Goal: Task Accomplishment & Management: Use online tool/utility

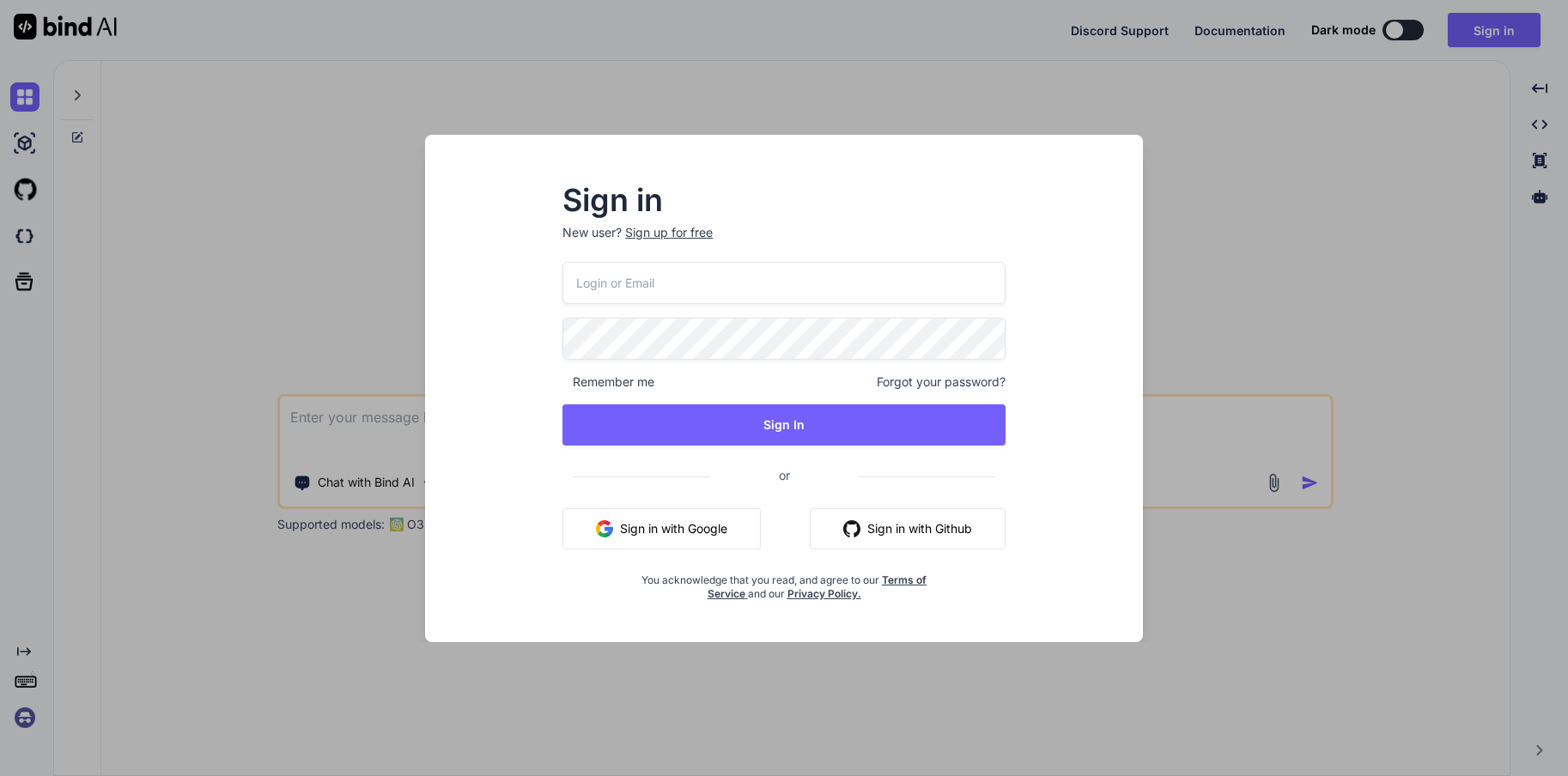
click at [671, 290] on input "email" at bounding box center [784, 283] width 443 height 42
type input "[EMAIL_ADDRESS][DOMAIN_NAME]"
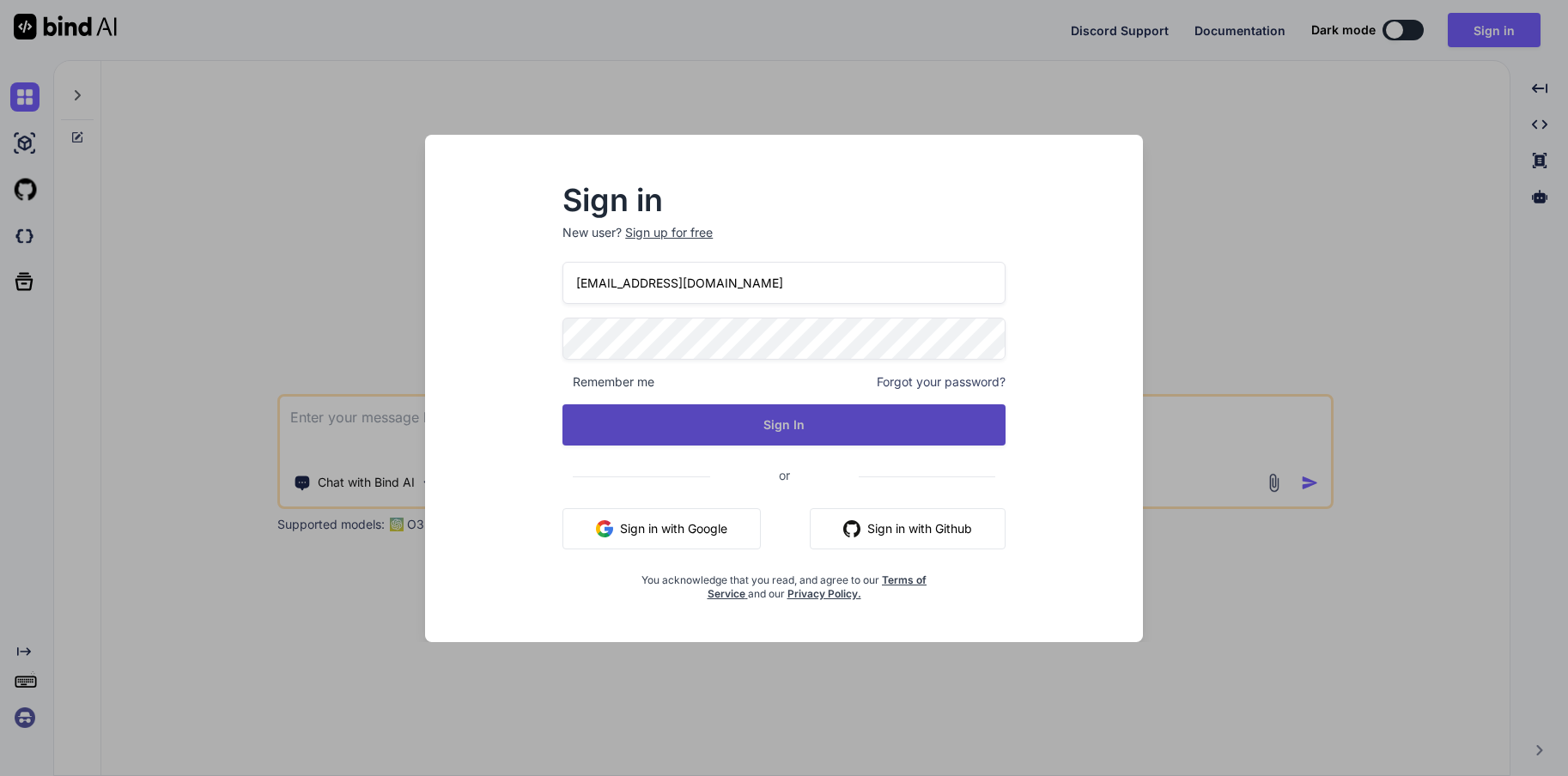
click at [768, 429] on button "Sign In" at bounding box center [784, 426] width 443 height 42
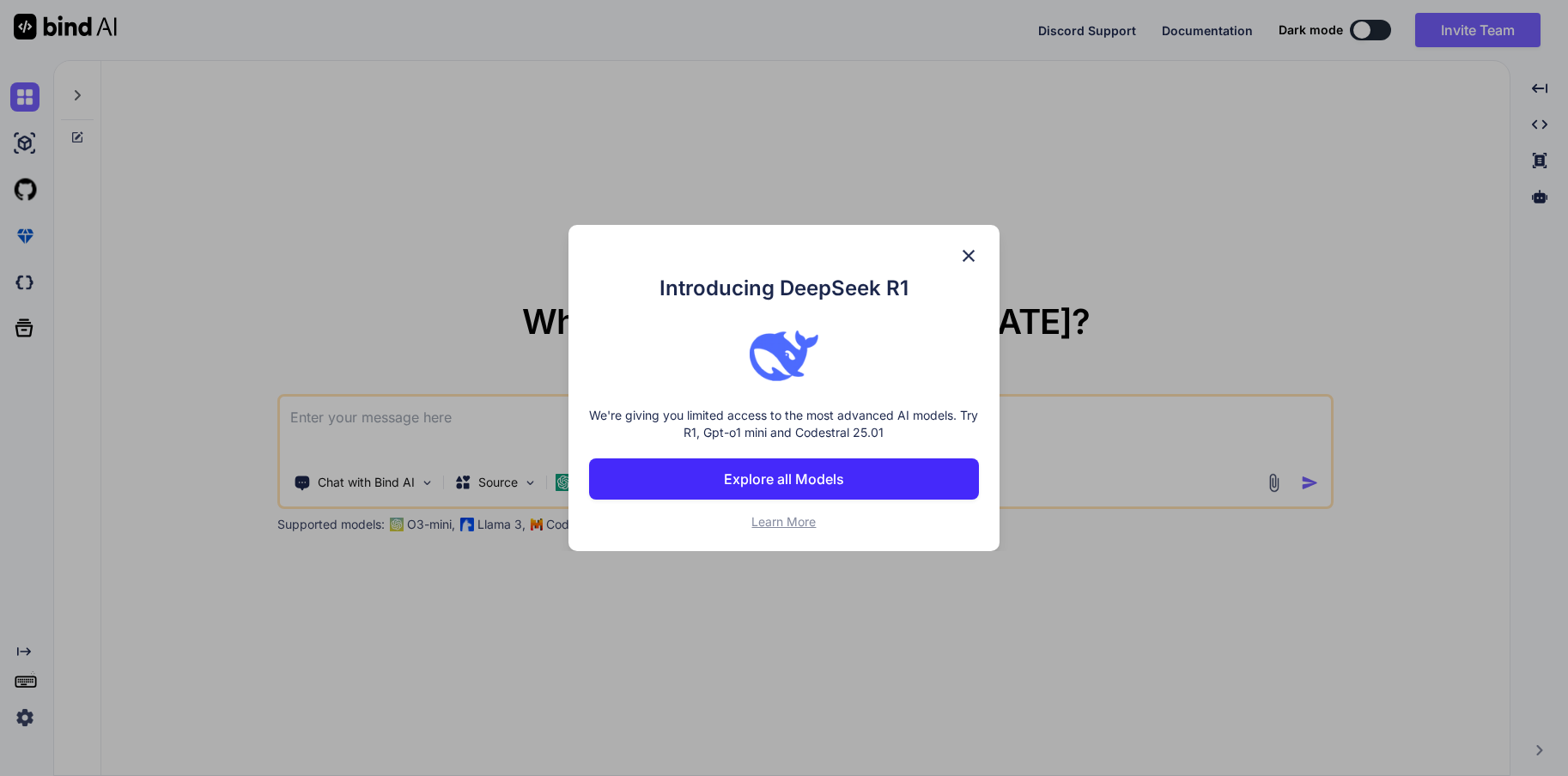
type textarea "x"
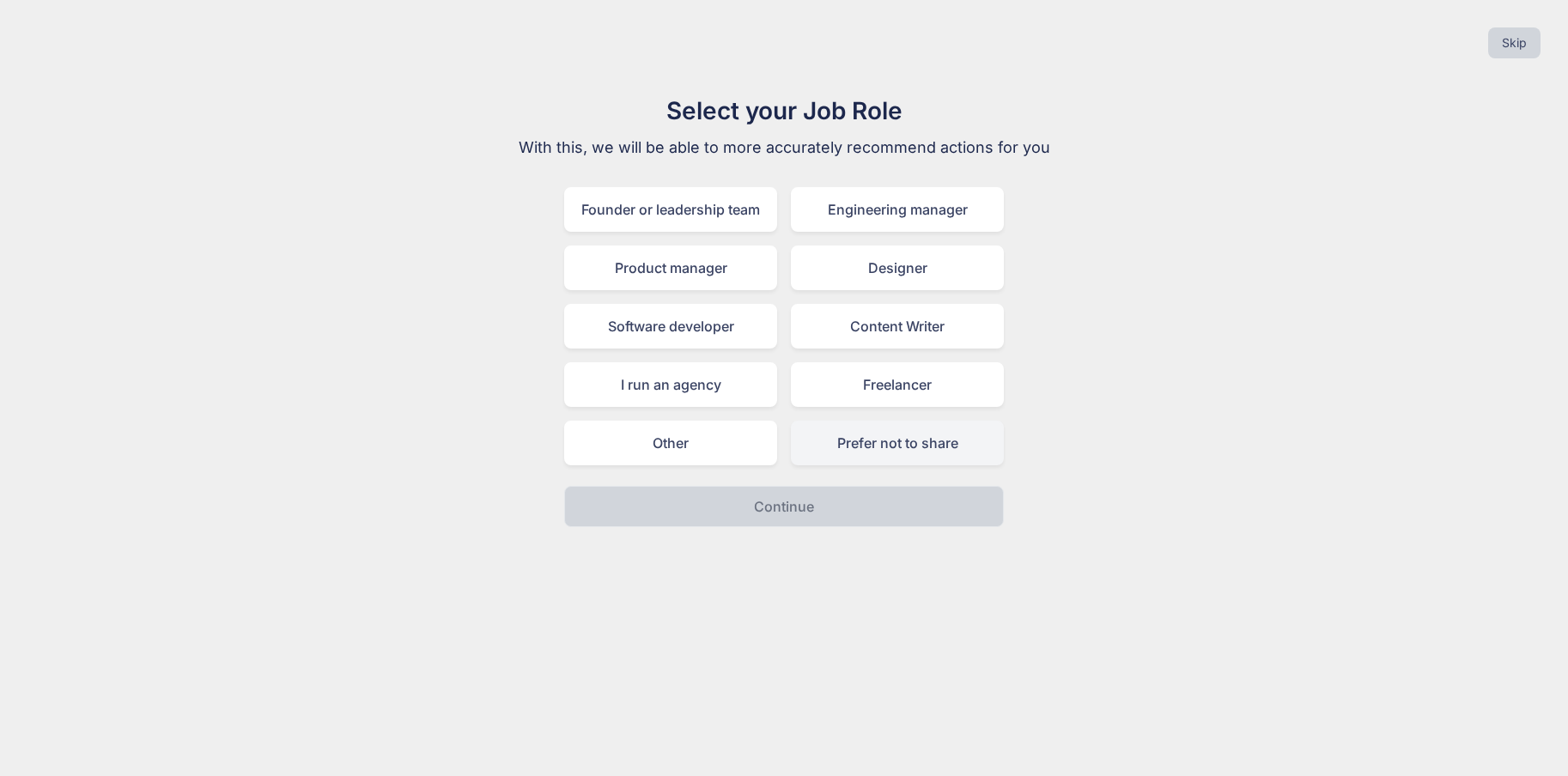
click at [890, 446] on div "Prefer not to share" at bounding box center [897, 443] width 213 height 44
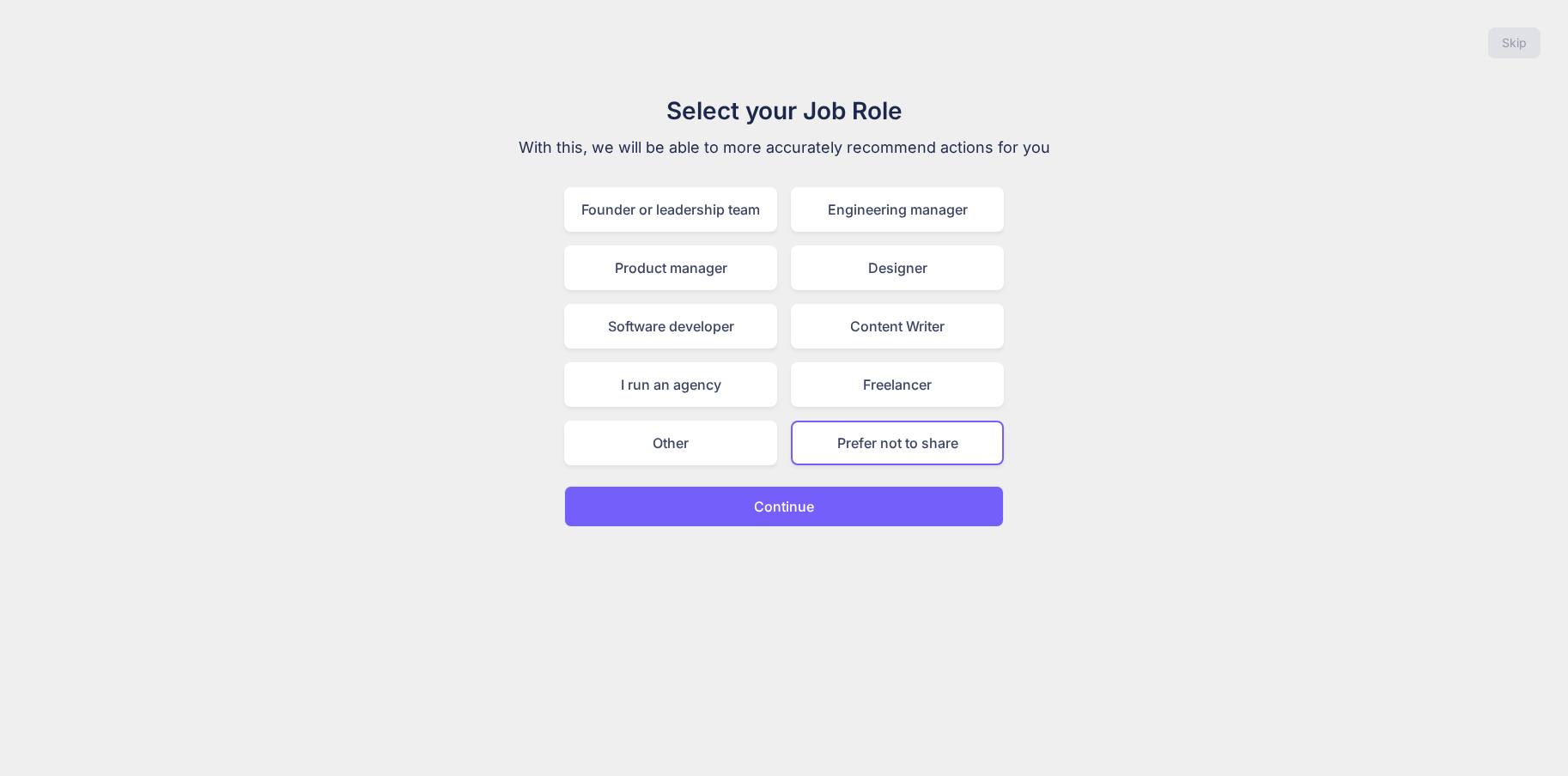
click at [841, 523] on button "Continue" at bounding box center [784, 507] width 439 height 42
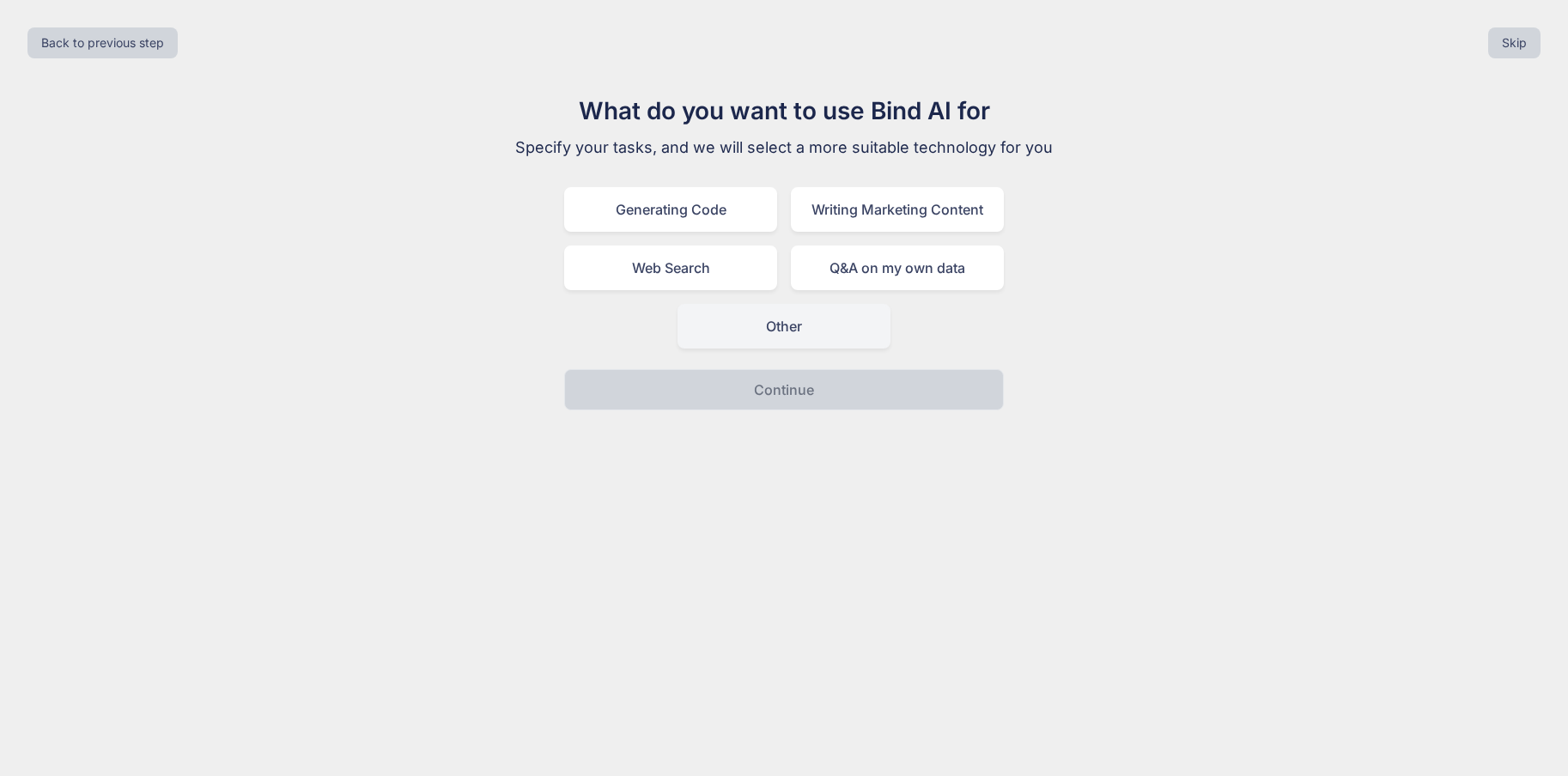
click at [801, 315] on div "Other" at bounding box center [784, 326] width 213 height 44
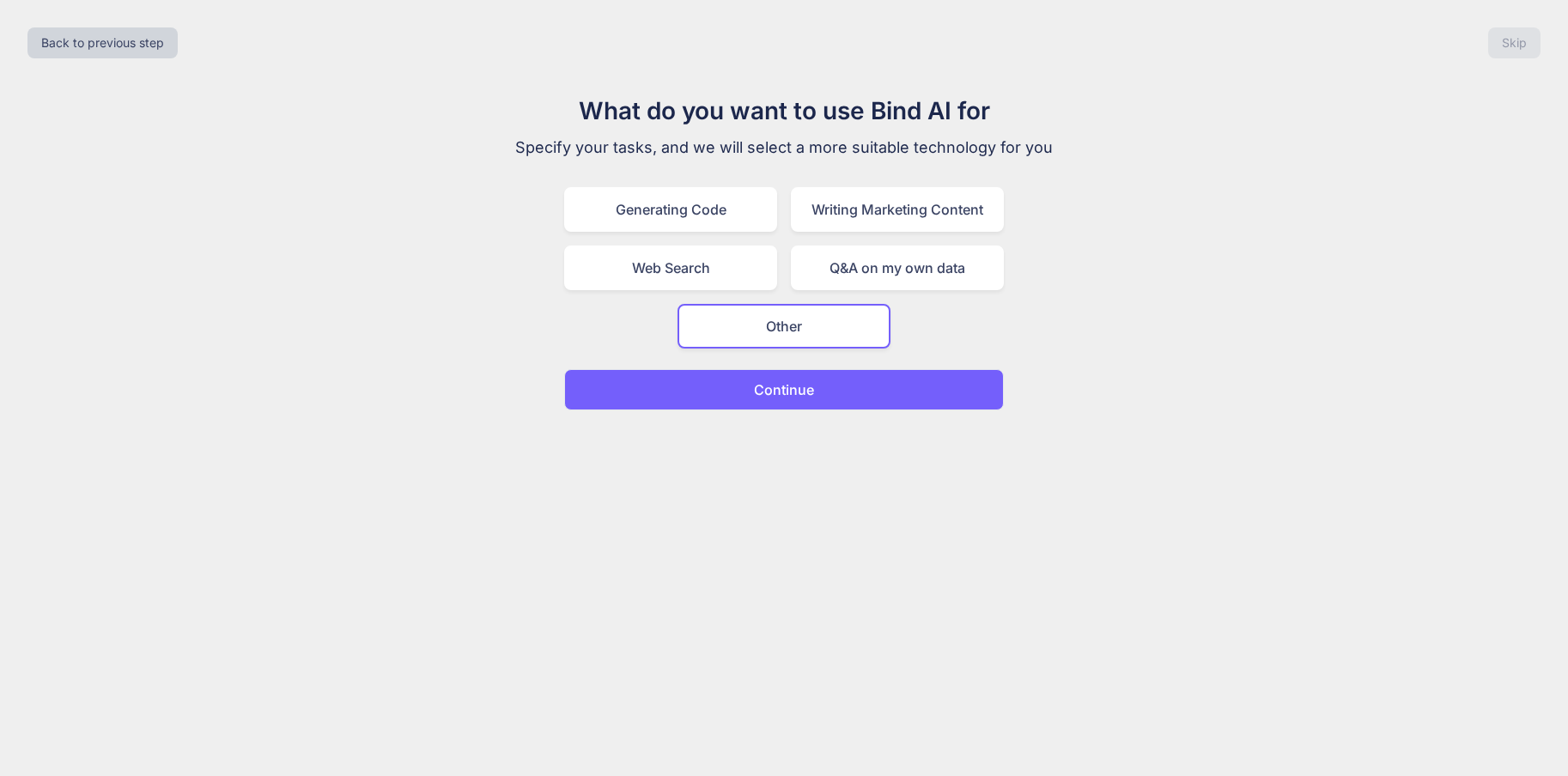
click at [826, 385] on button "Continue" at bounding box center [784, 390] width 439 height 42
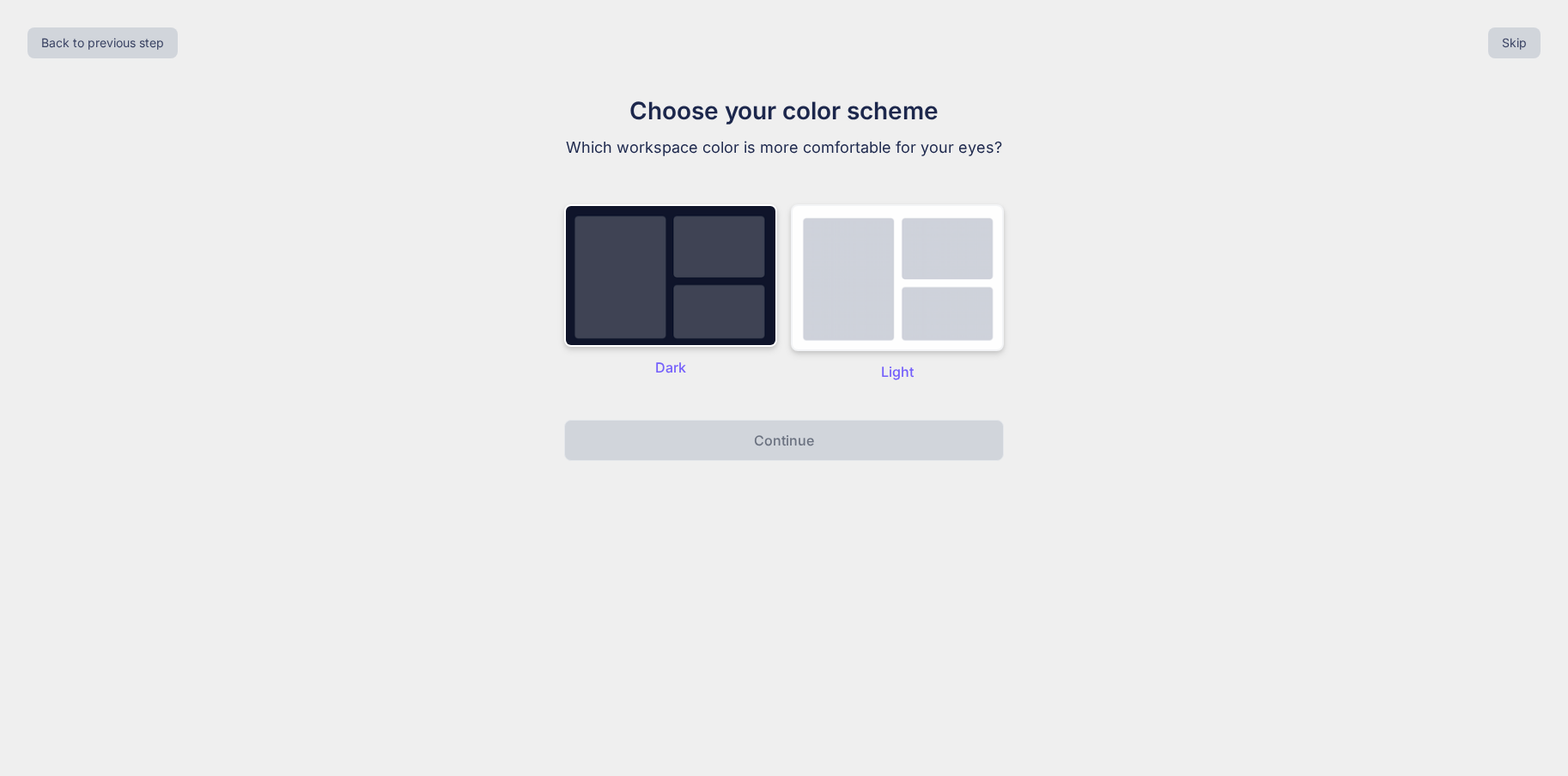
click at [830, 295] on img at bounding box center [897, 278] width 213 height 147
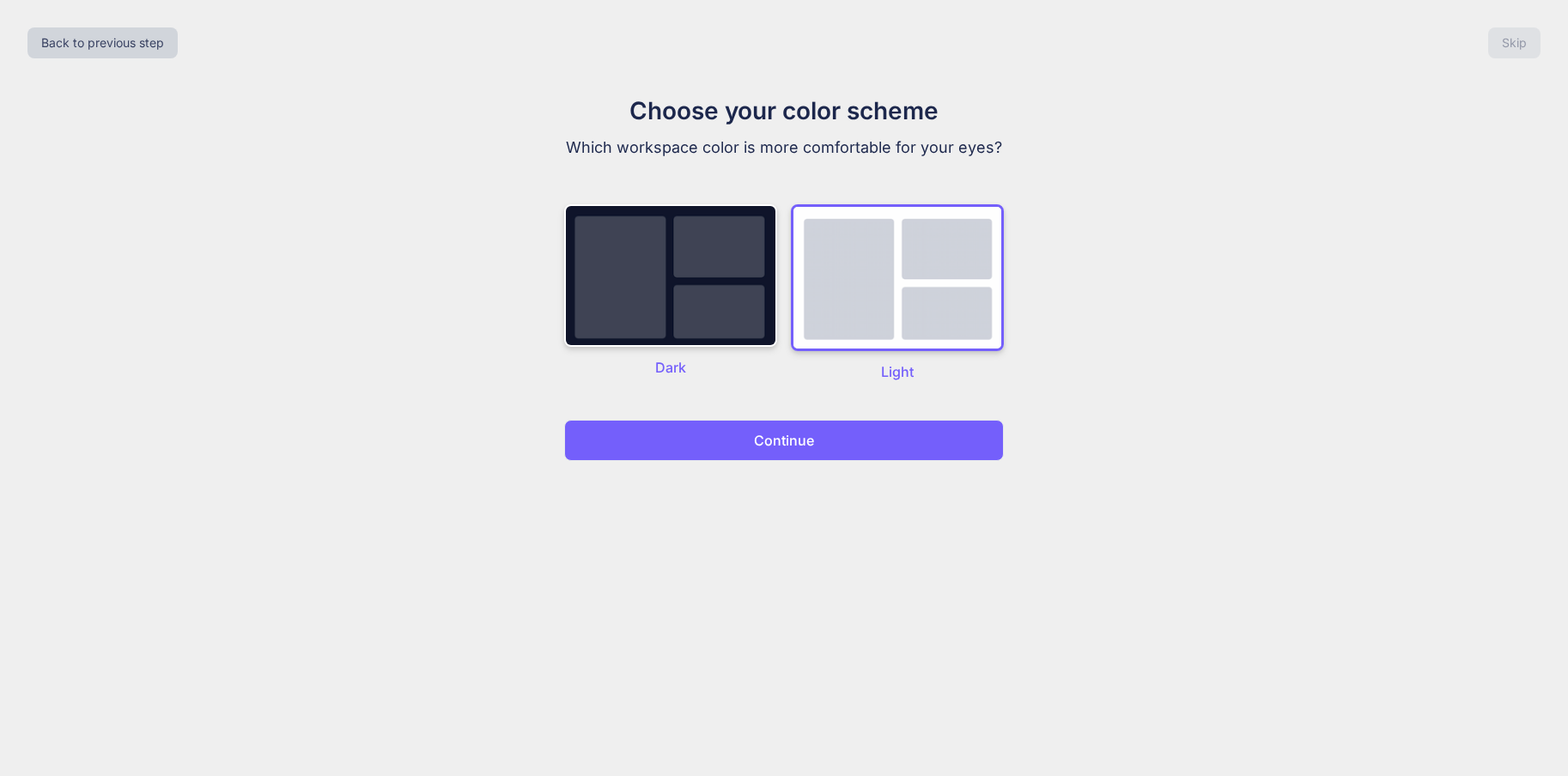
click at [772, 452] on button "Continue" at bounding box center [784, 441] width 439 height 42
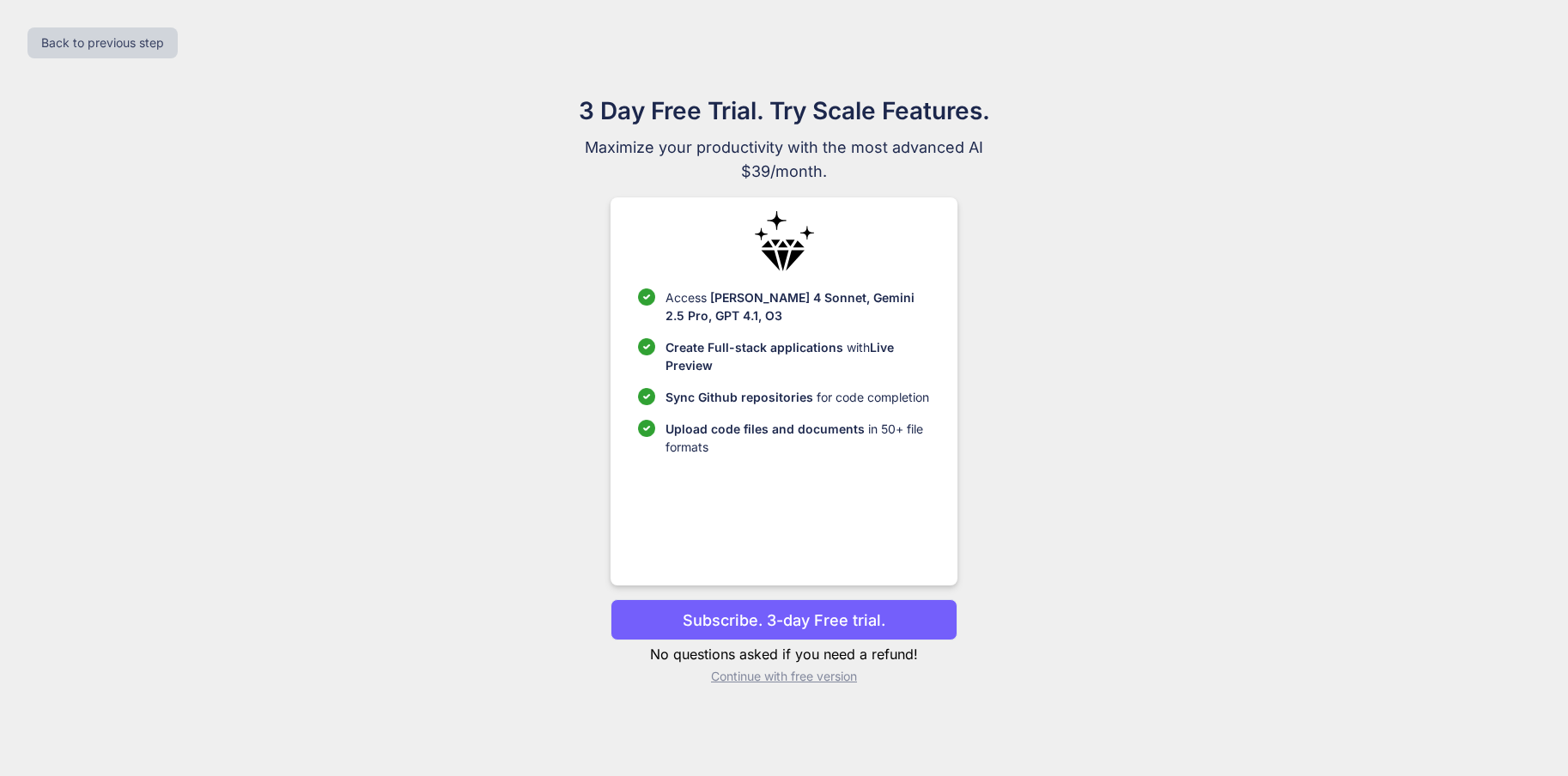
click at [836, 677] on p "Continue with free version" at bounding box center [784, 676] width 346 height 17
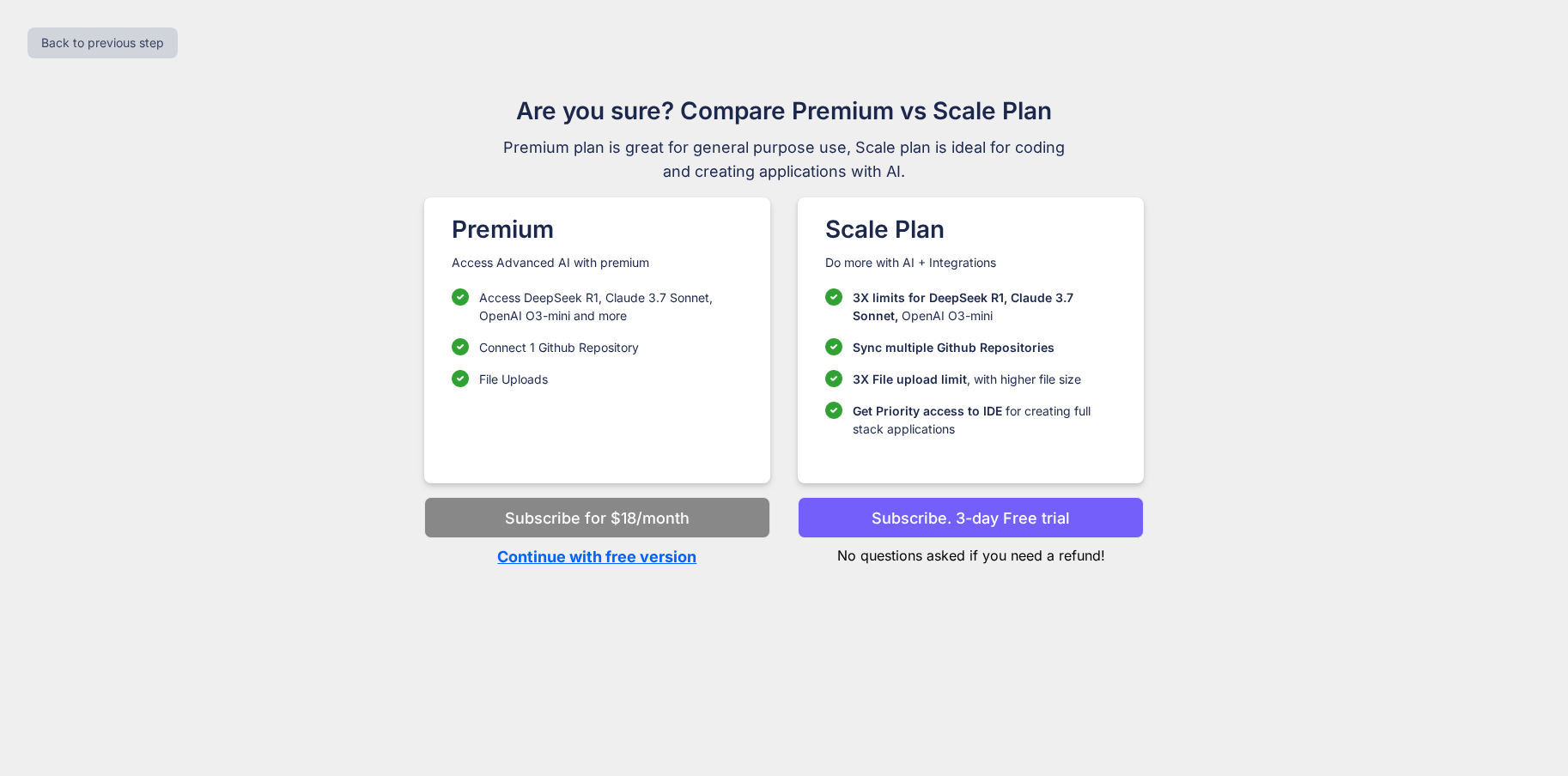
click at [633, 554] on p "Continue with free version" at bounding box center [597, 557] width 346 height 24
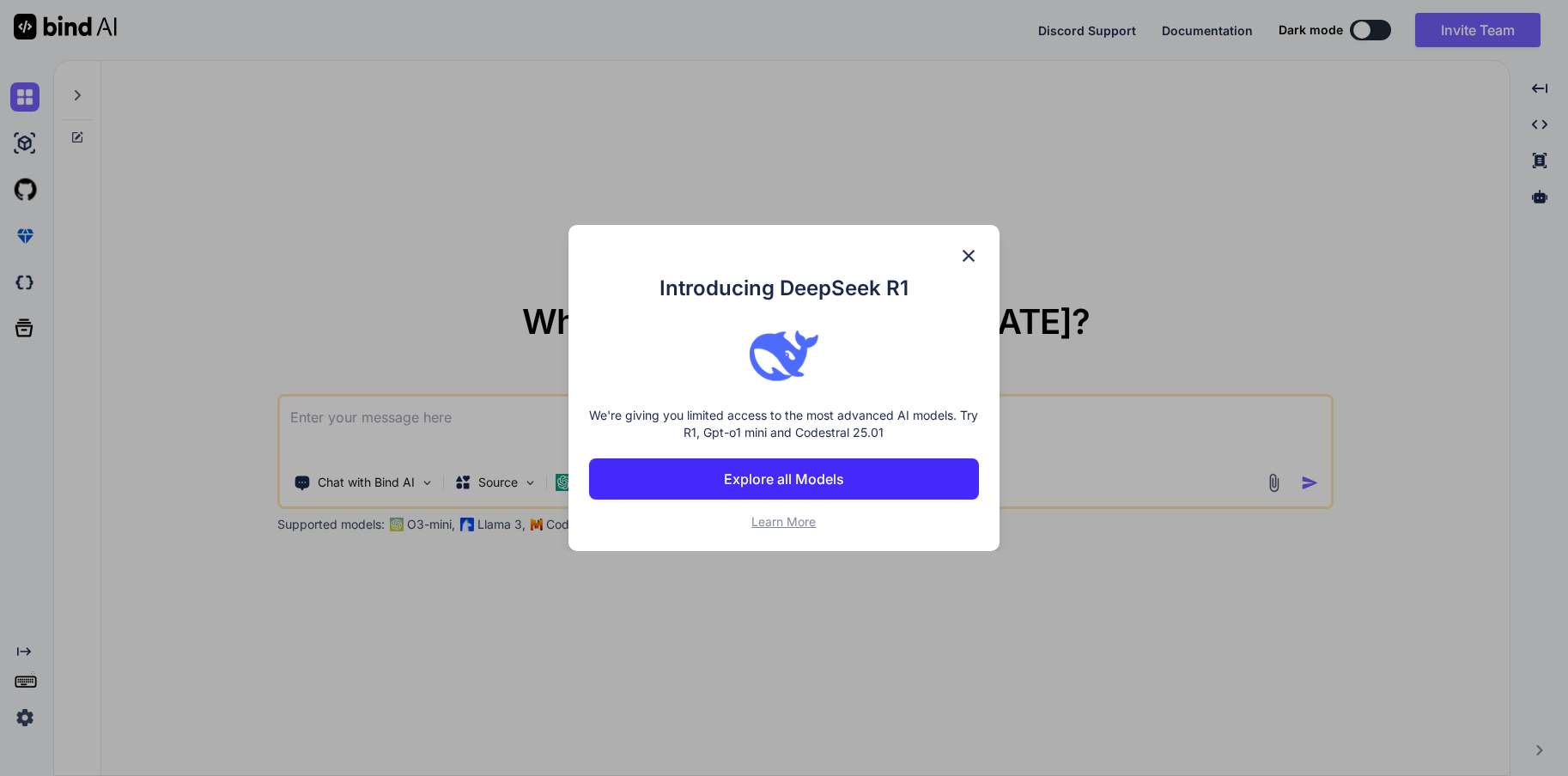
click at [969, 256] on img at bounding box center [968, 255] width 21 height 21
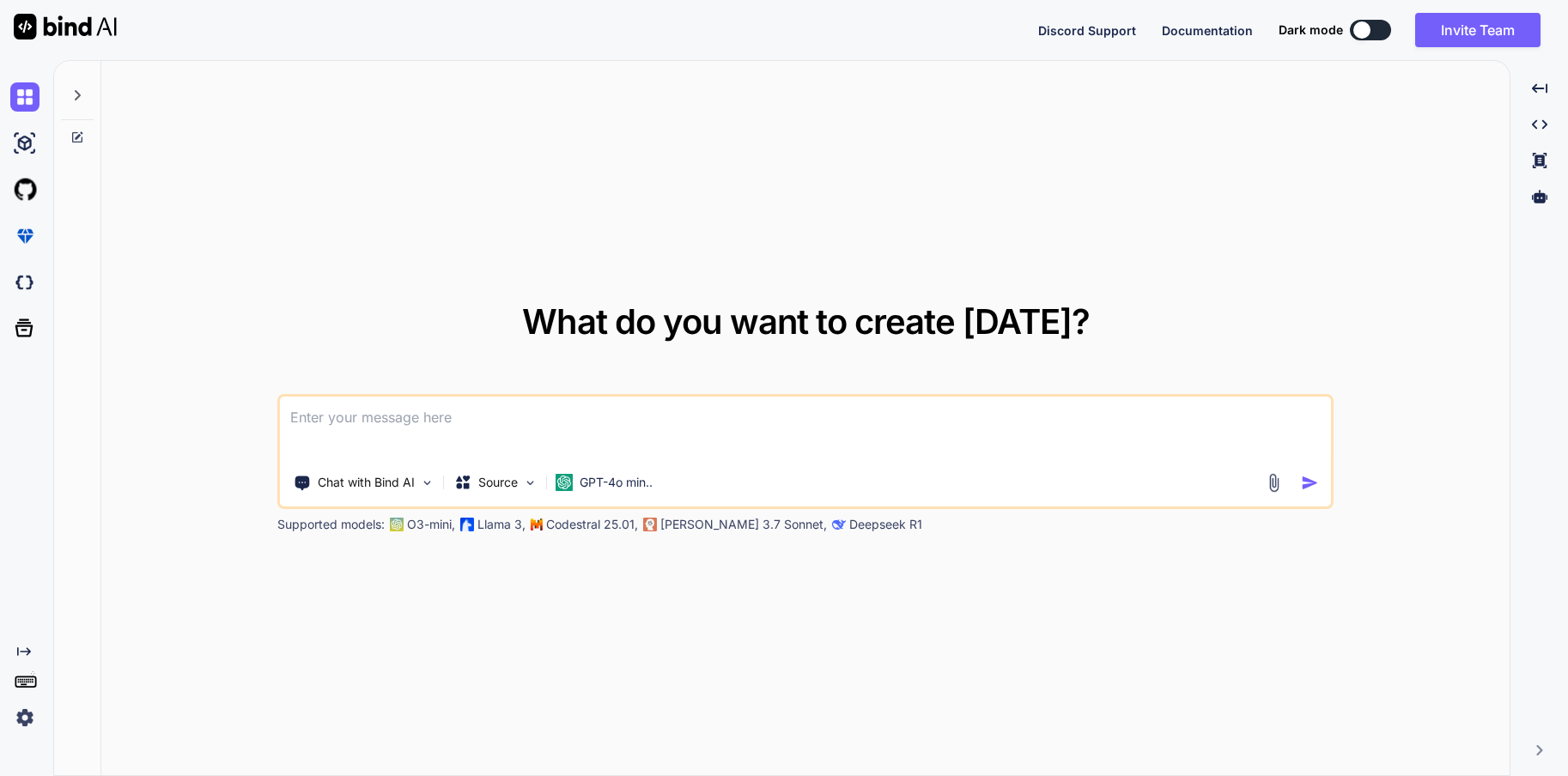
click at [509, 421] on textarea at bounding box center [805, 428] width 1052 height 63
paste textarea "An internet tool that teaches people to play guitar by providing small lessons …"
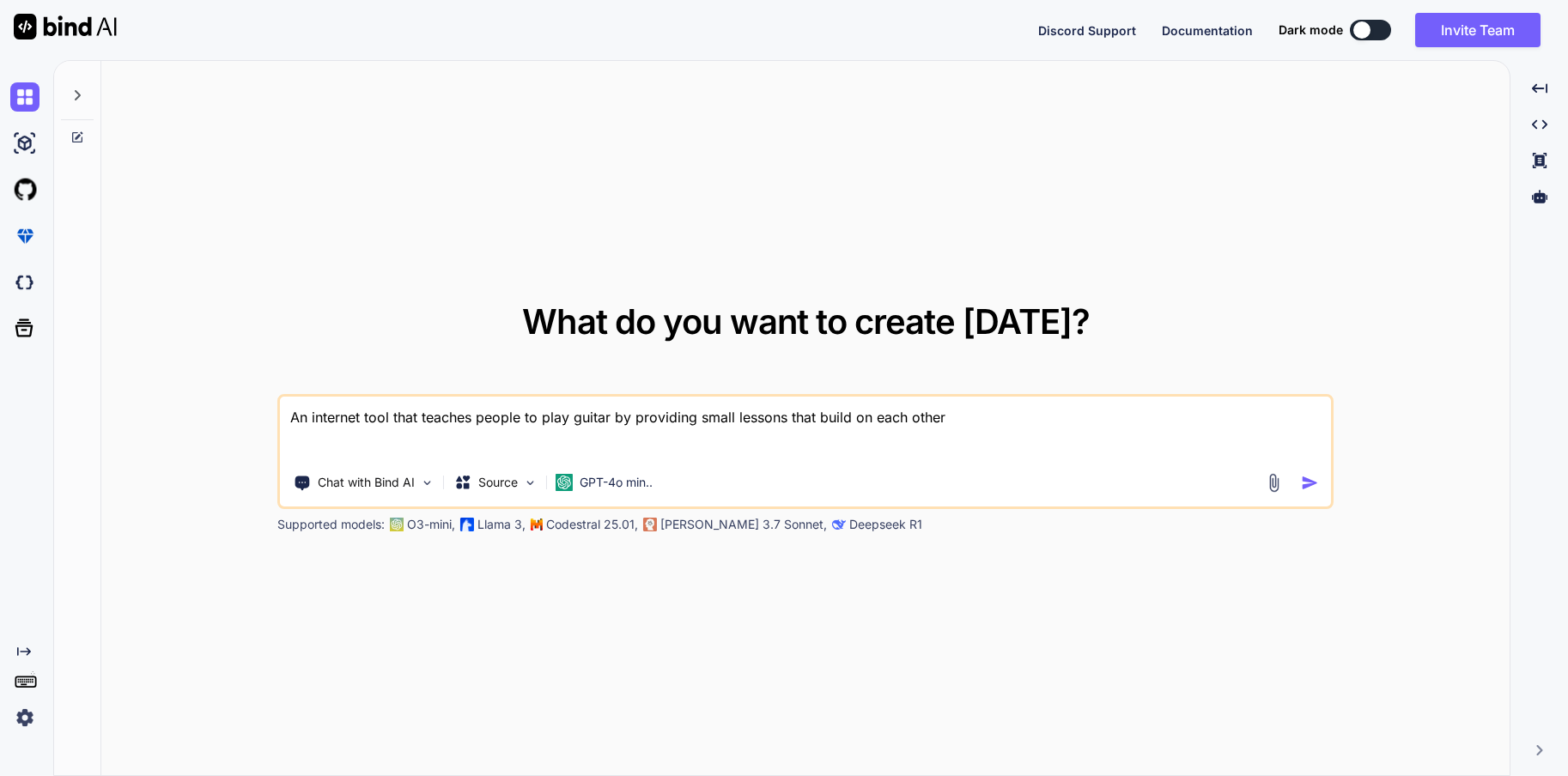
type textarea "An internet tool that teaches people to play guitar by providing small lessons …"
click at [1305, 474] on img "button" at bounding box center [1310, 483] width 18 height 18
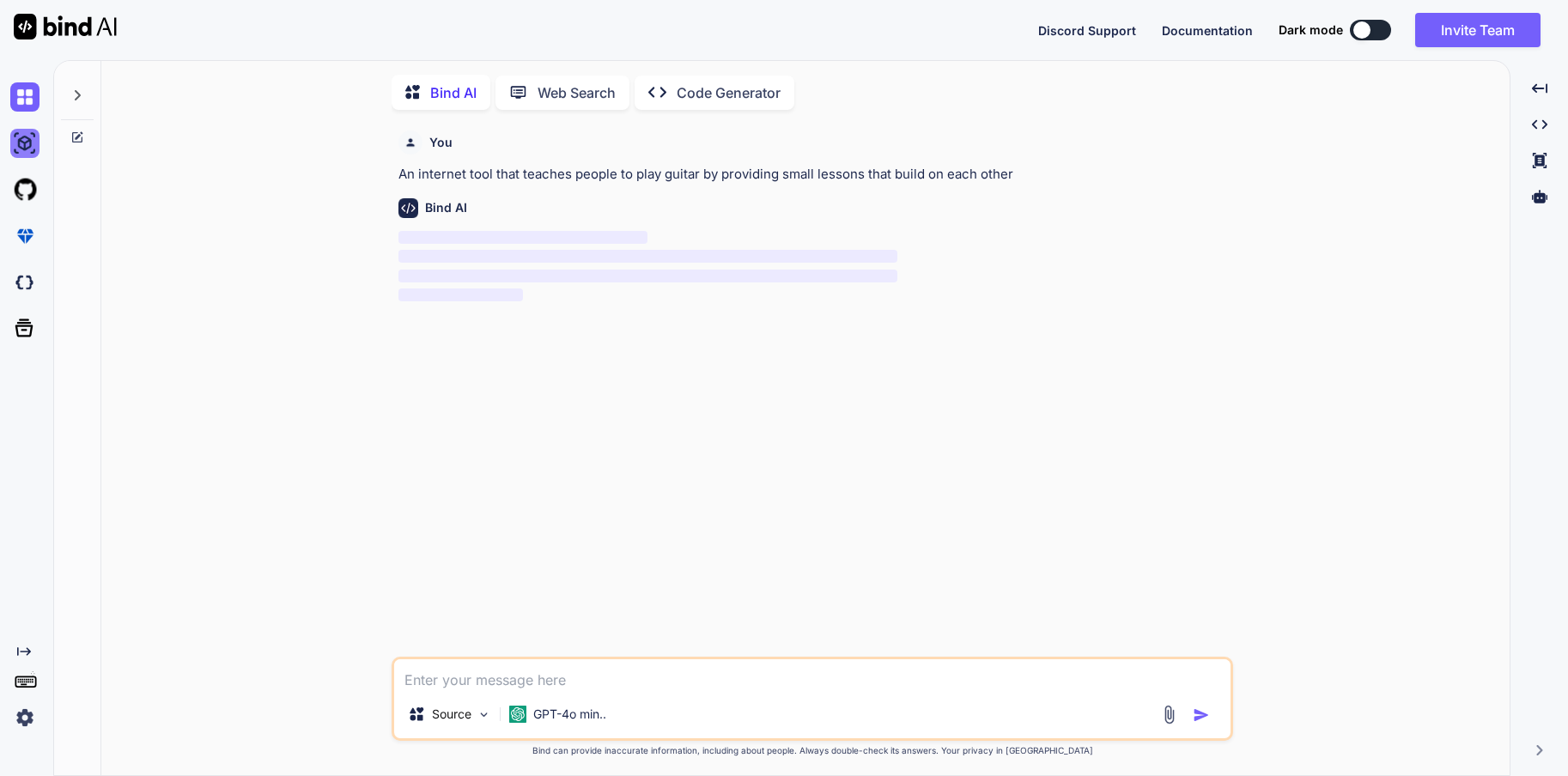
scroll to position [7, 0]
